Goal: Task Accomplishment & Management: Use online tool/utility

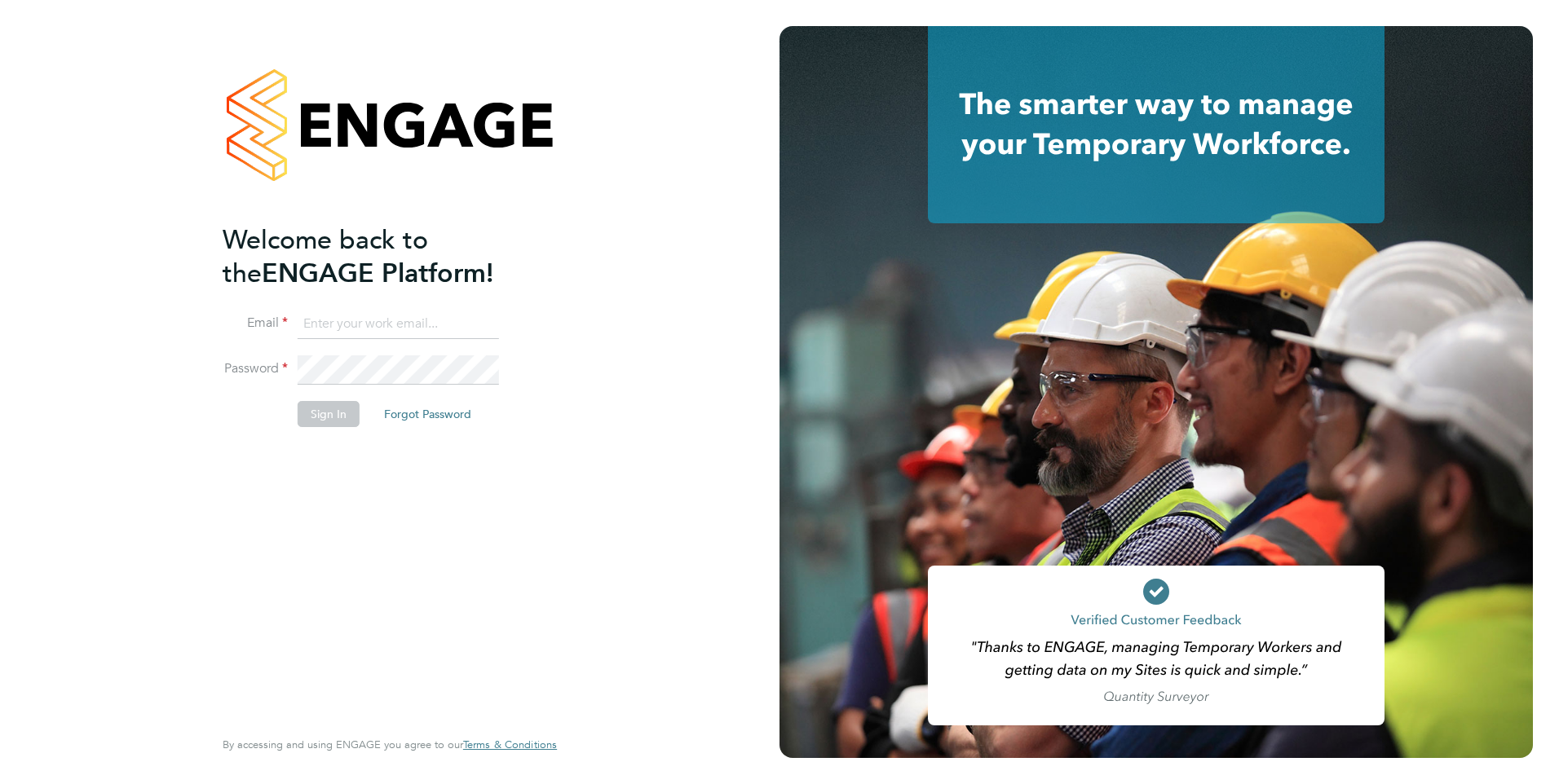
type input "[PERSON_NAME][EMAIL_ADDRESS][PERSON_NAME][DOMAIN_NAME]"
drag, startPoint x: 332, startPoint y: 408, endPoint x: 473, endPoint y: 469, distance: 153.6
click at [333, 408] on button "Sign In" at bounding box center [328, 414] width 62 height 26
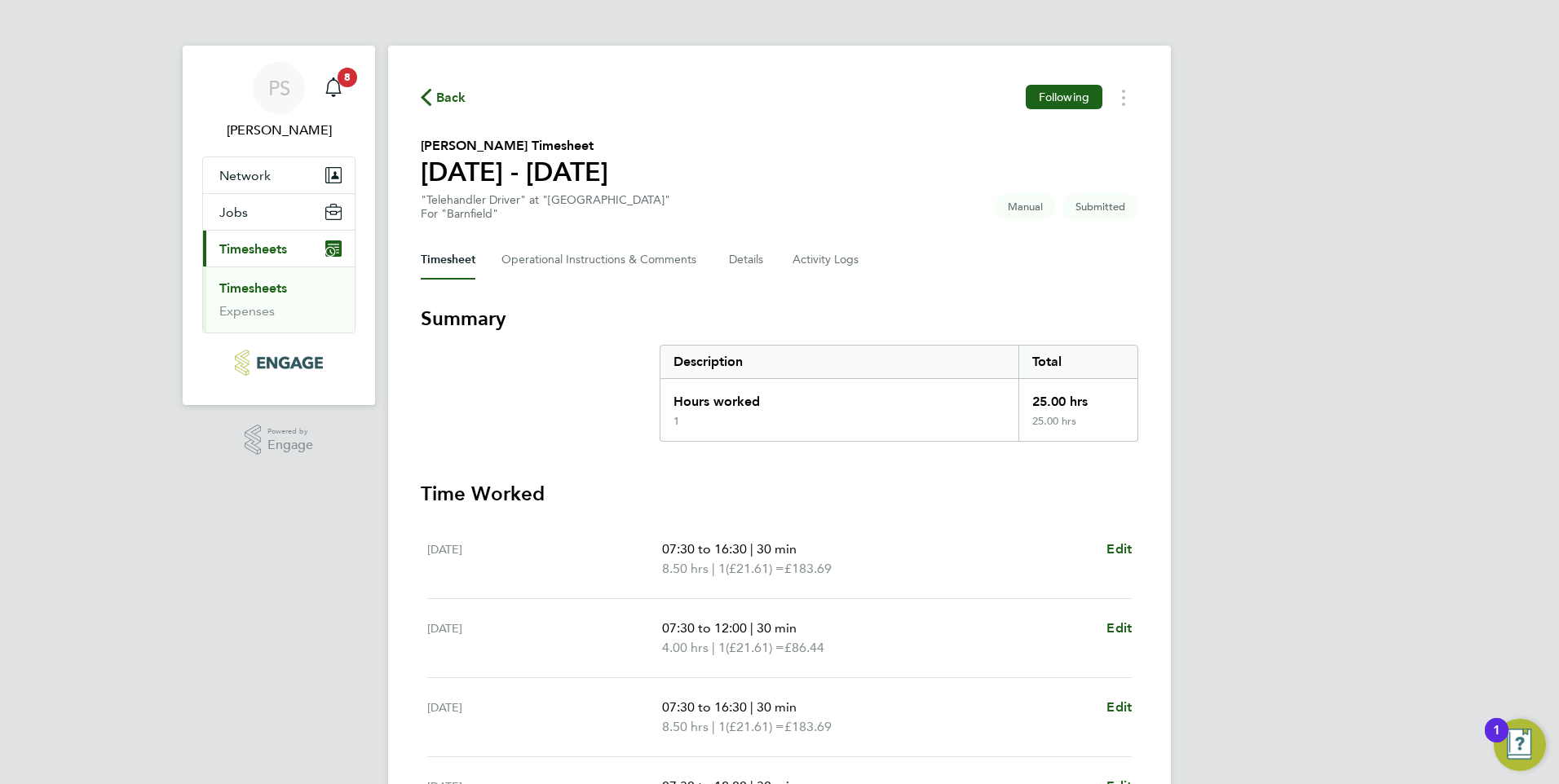
scroll to position [196, 0]
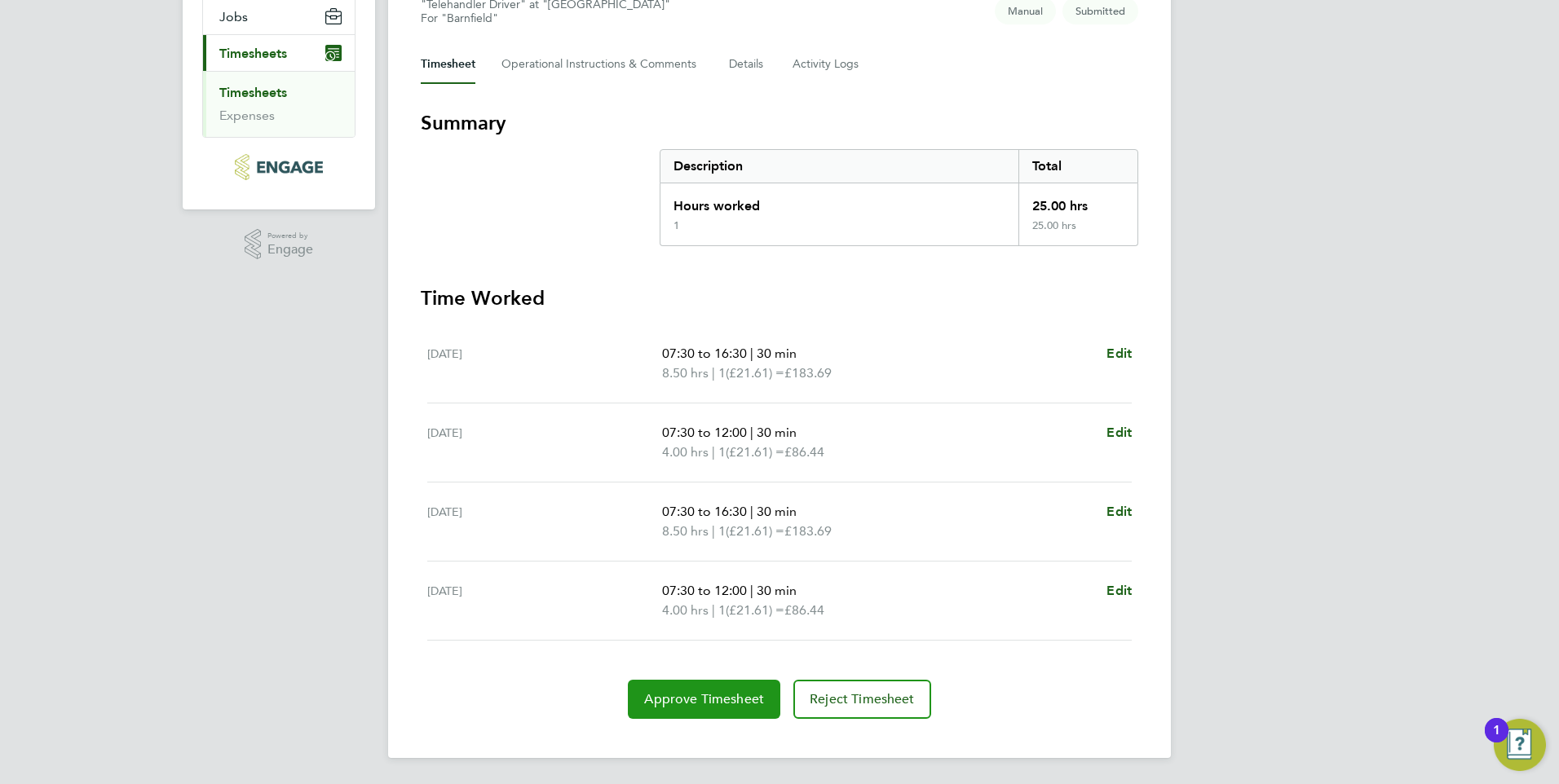
click at [682, 703] on span "Approve Timesheet" at bounding box center [704, 700] width 120 height 17
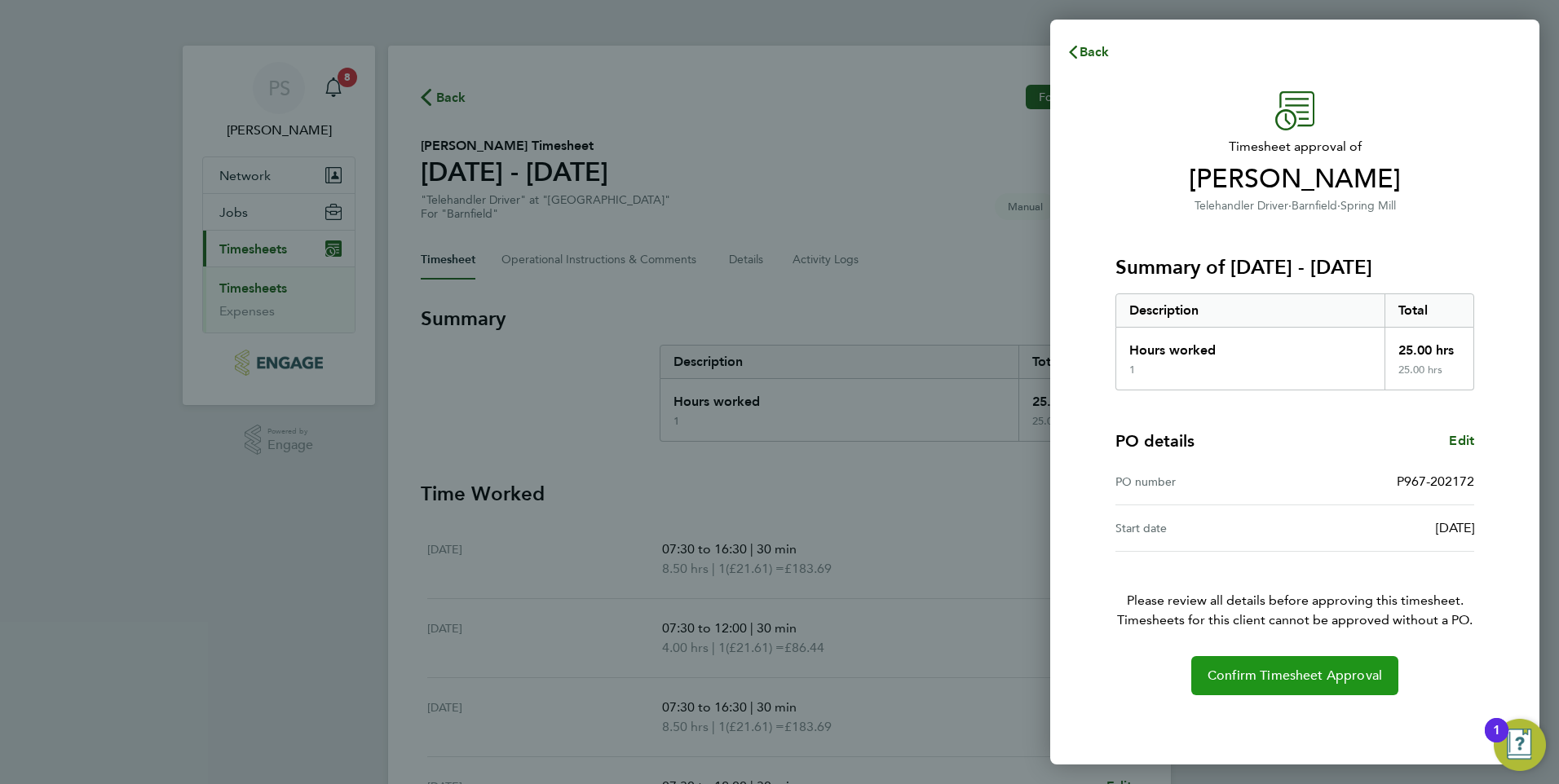
click at [1298, 667] on button "Confirm Timesheet Approval" at bounding box center [1295, 675] width 207 height 39
